Goal: Task Accomplishment & Management: Complete application form

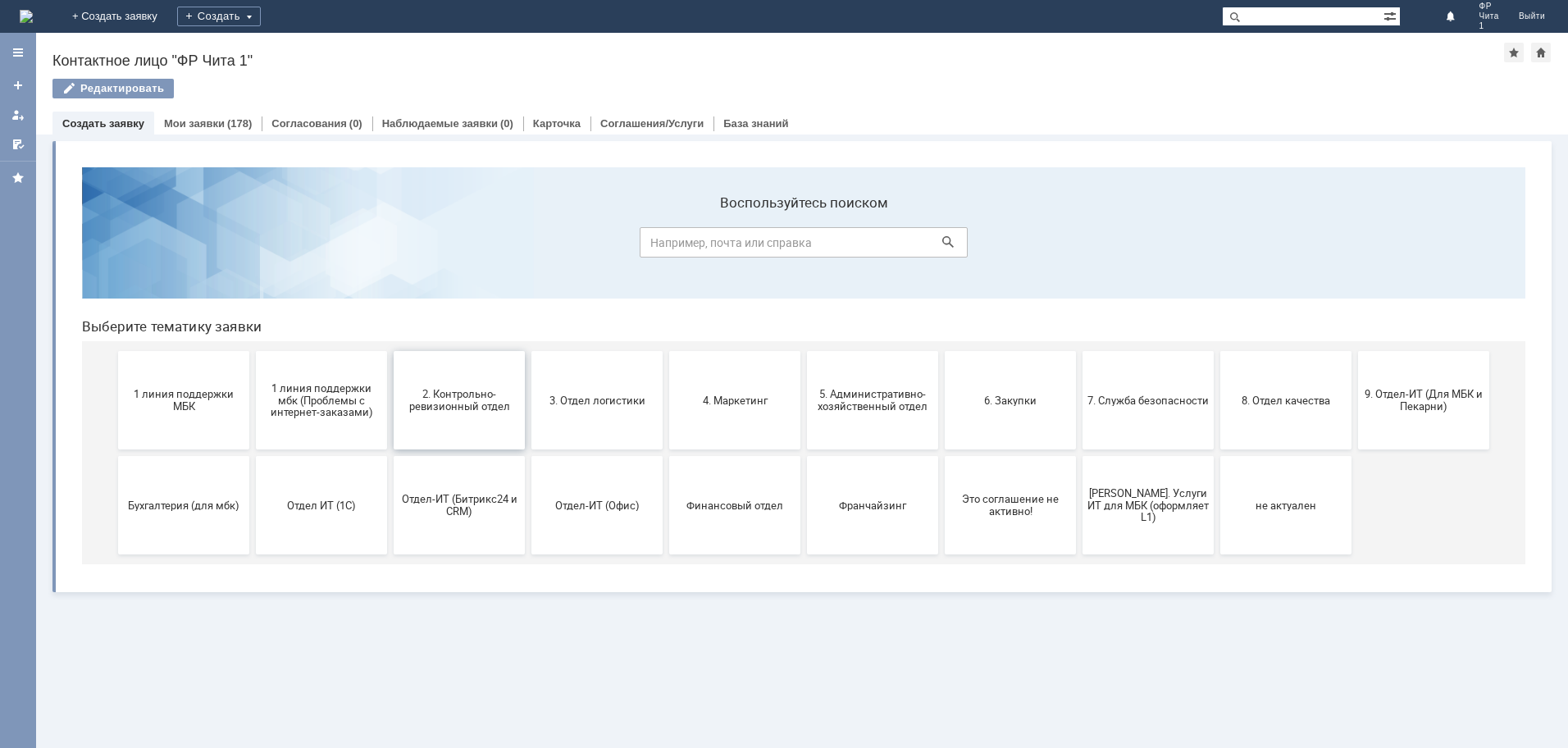
click at [465, 398] on span "2. Контрольно-ревизионный отдел" at bounding box center [459, 401] width 121 height 25
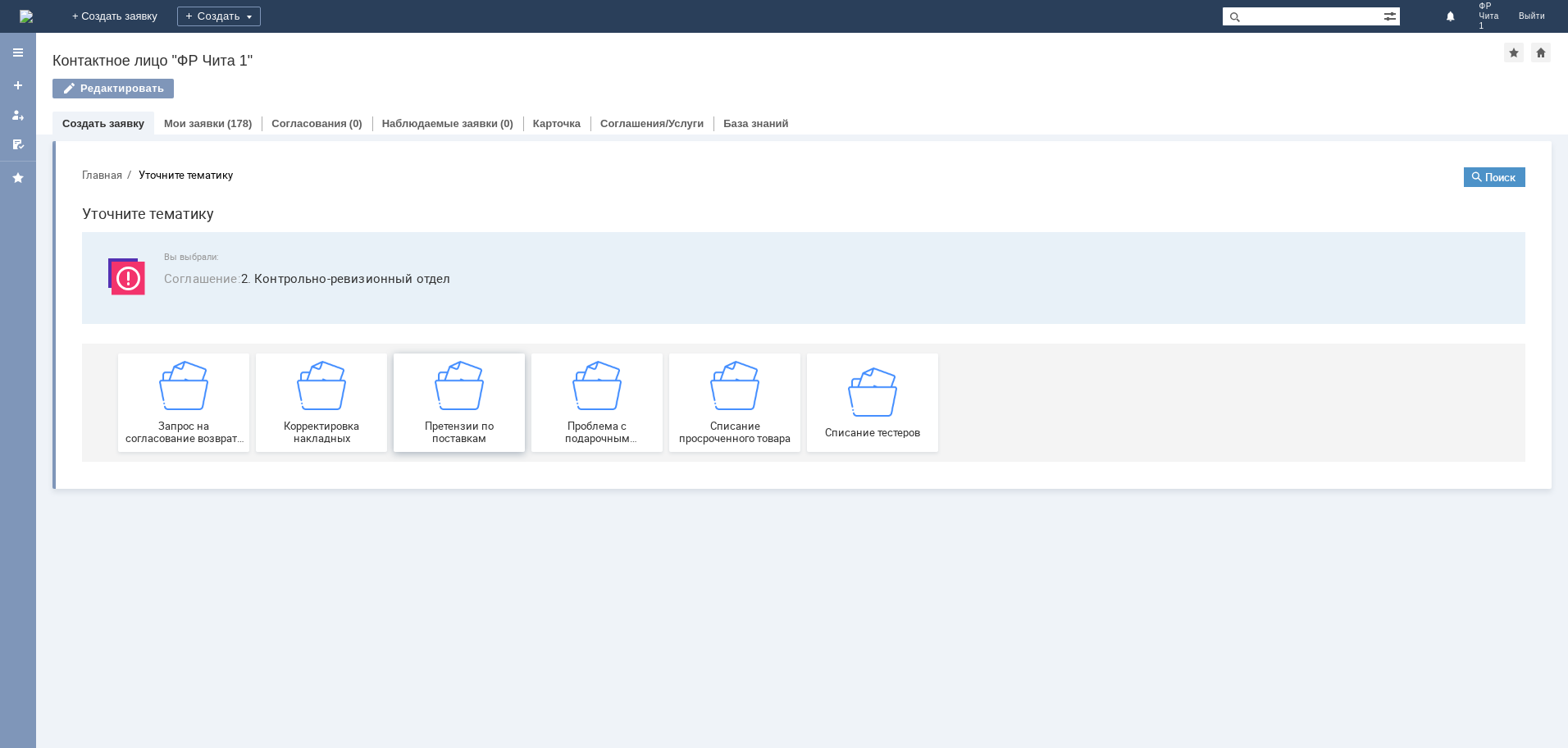
click at [464, 390] on img at bounding box center [459, 385] width 49 height 49
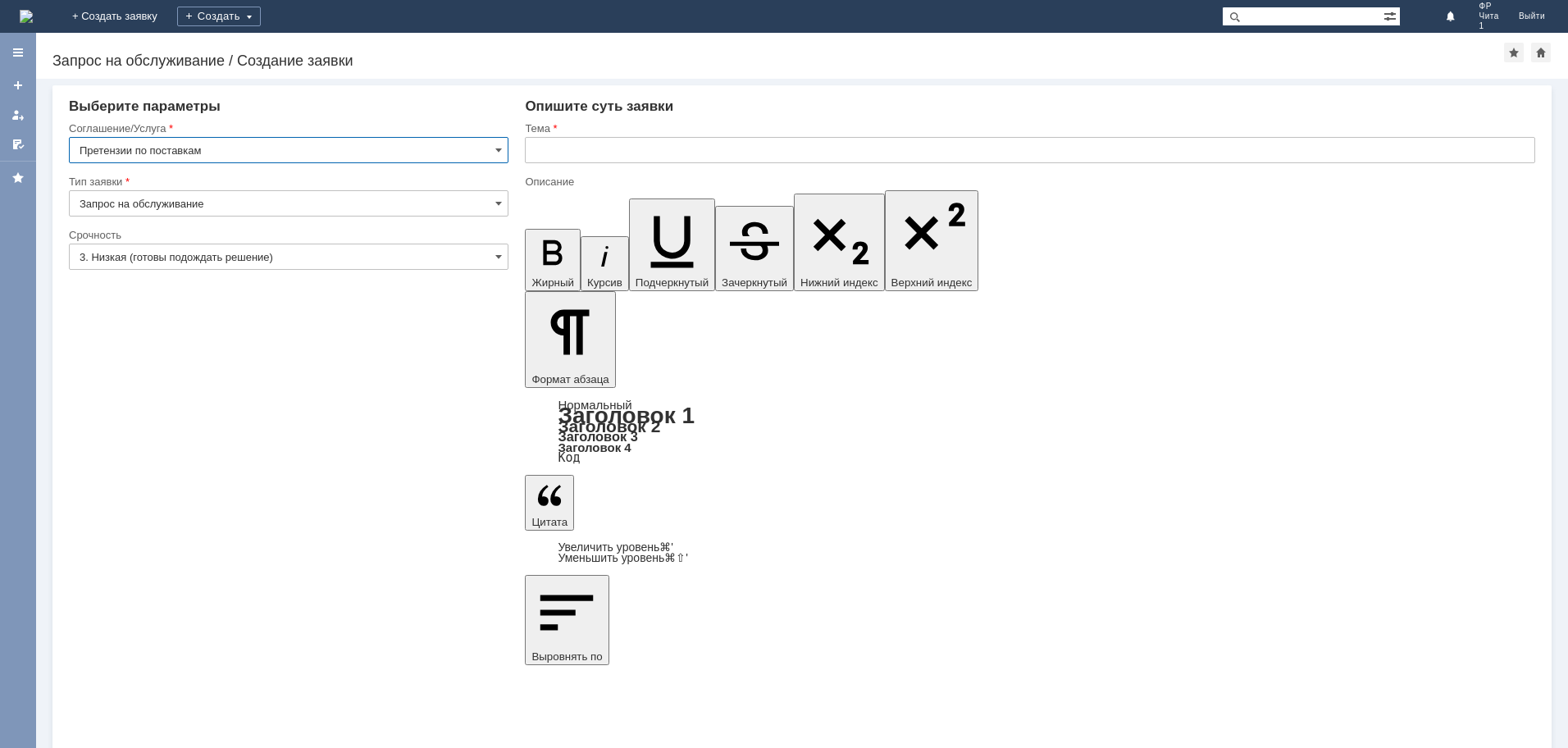
click at [570, 143] on input "text" at bounding box center [1030, 150] width 1010 height 27
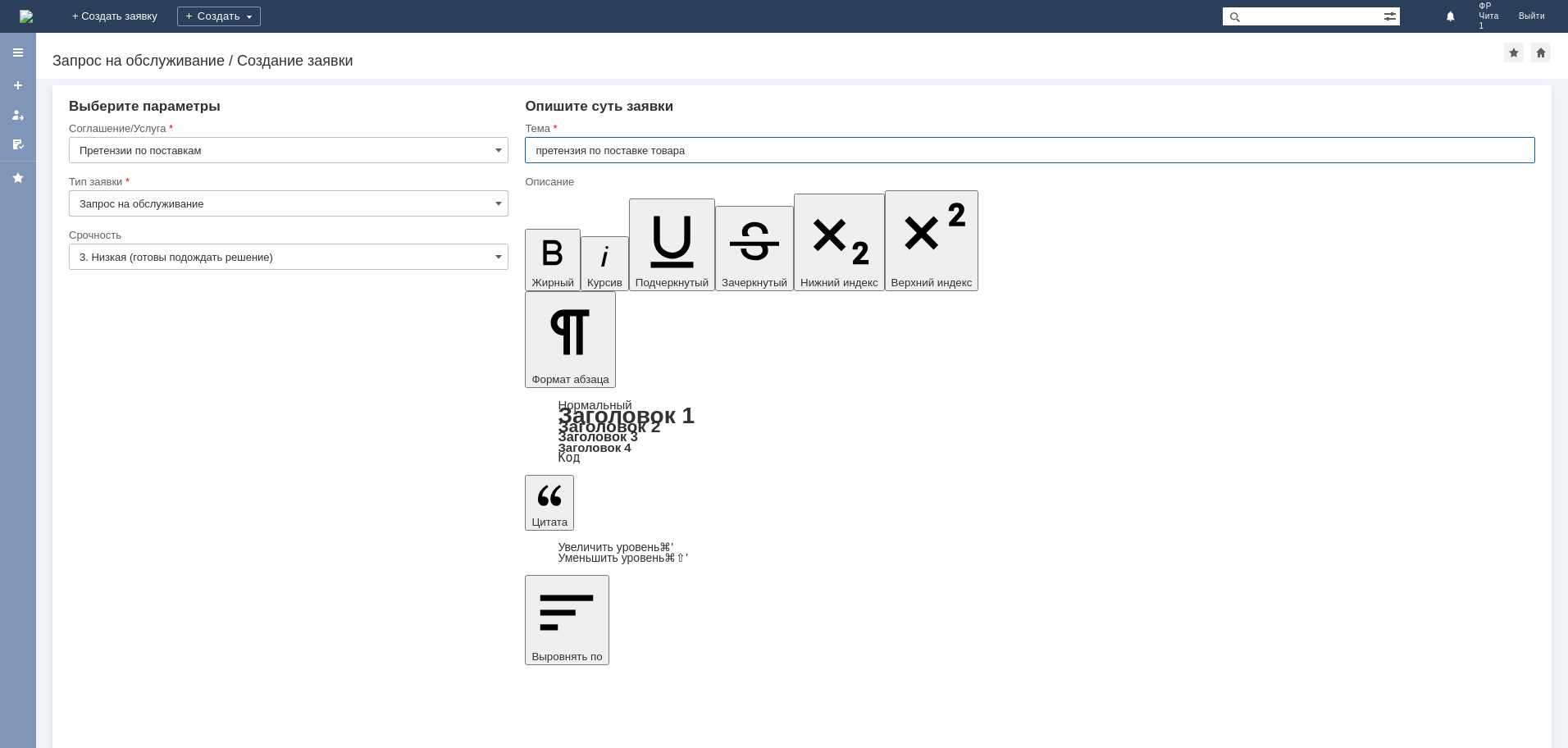
type input "претензия по поставке товара"
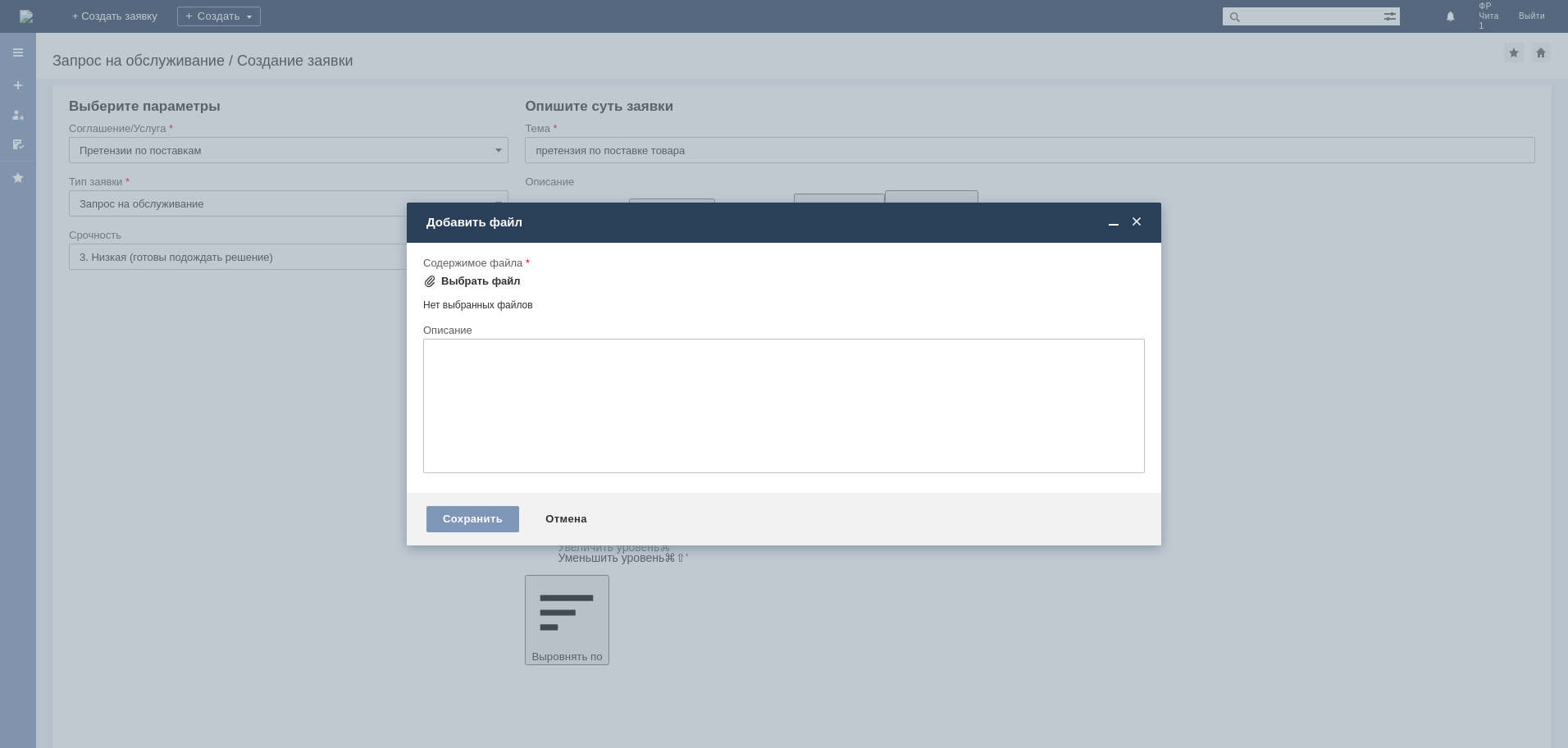
click at [472, 279] on div "Выбрать файл" at bounding box center [481, 281] width 80 height 13
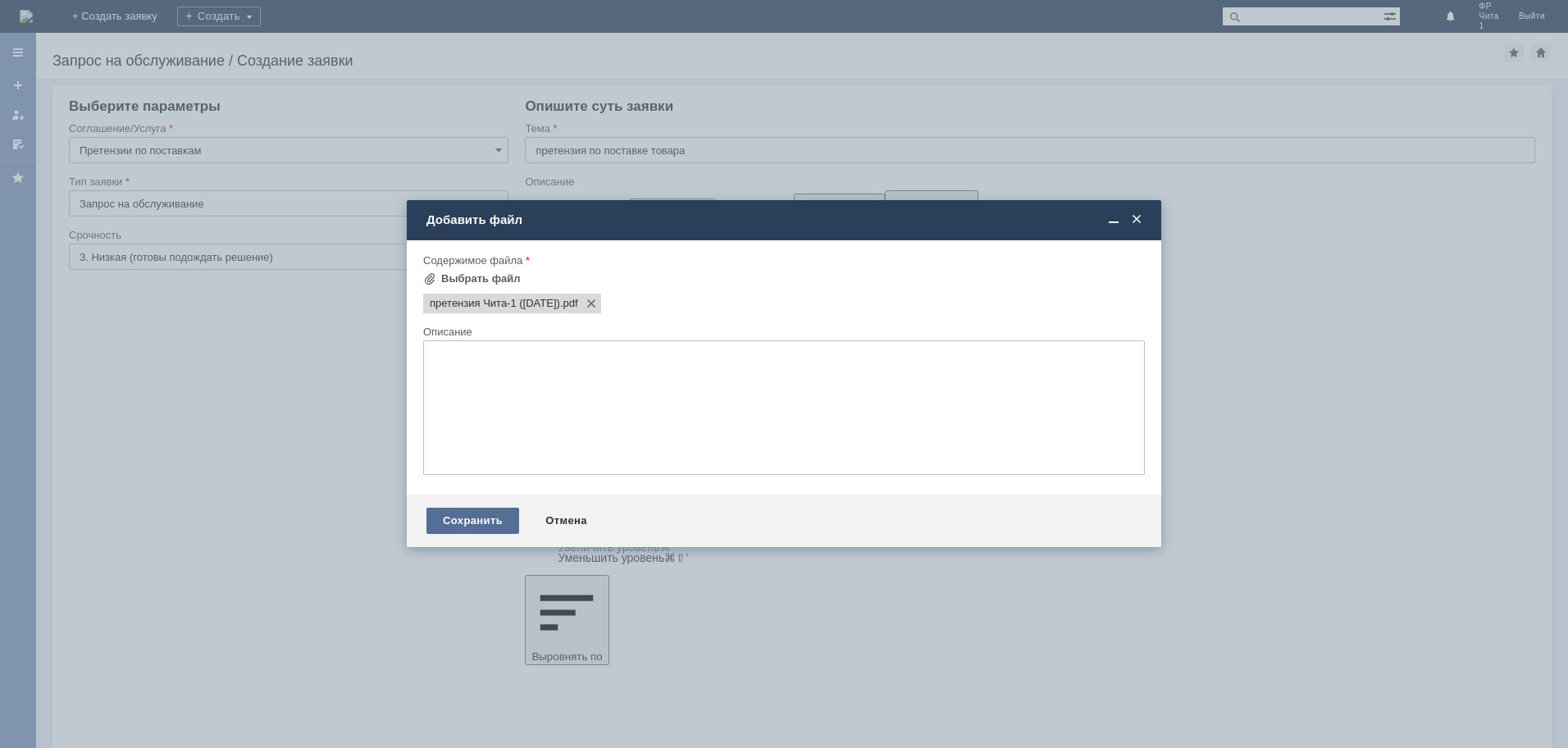
click at [461, 520] on div "Сохранить" at bounding box center [473, 521] width 93 height 27
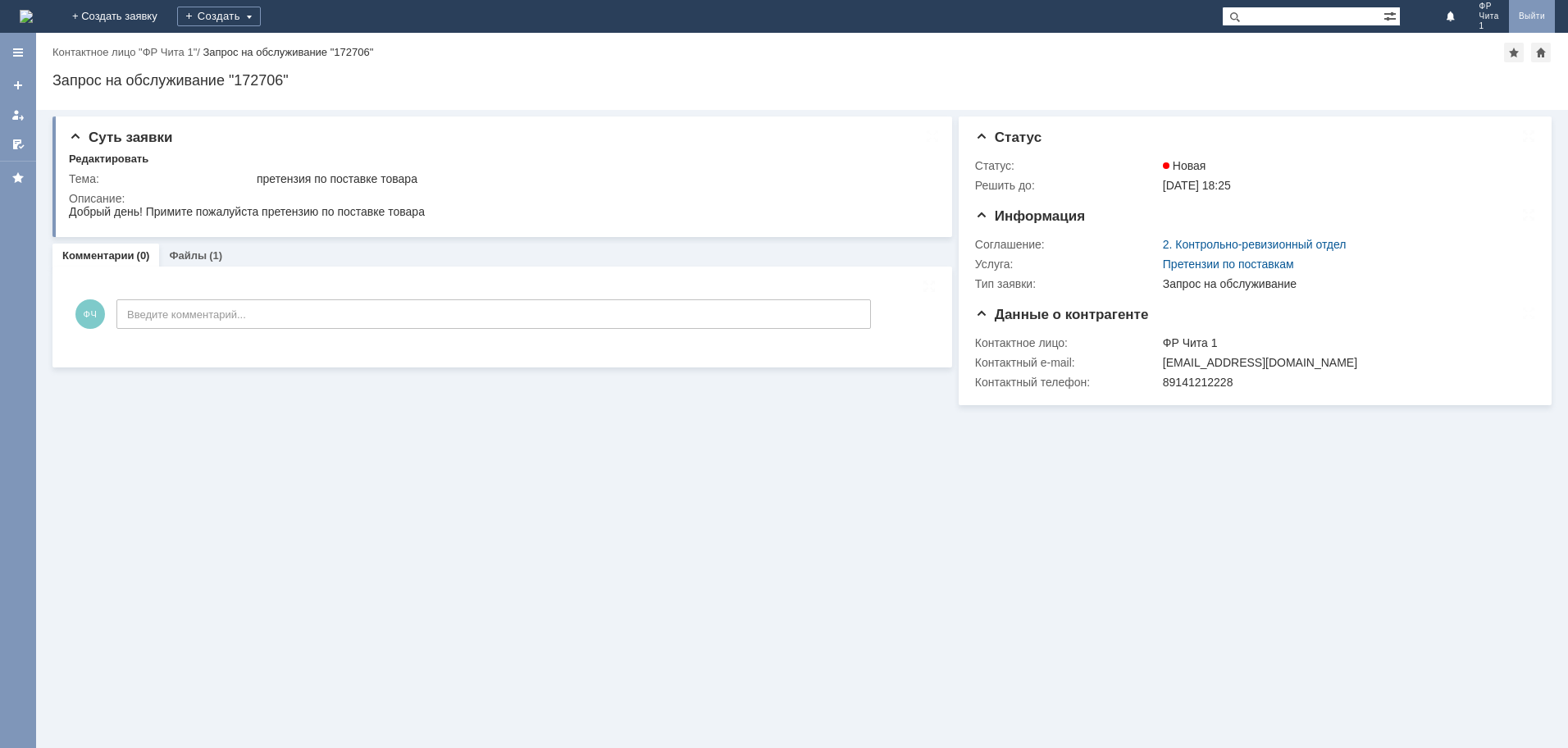
click at [1536, 15] on link "Выйти" at bounding box center [1531, 17] width 46 height 33
